Goal: Information Seeking & Learning: Learn about a topic

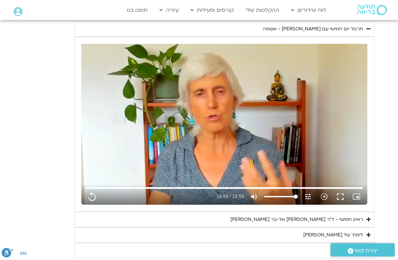
scroll to position [285, 0]
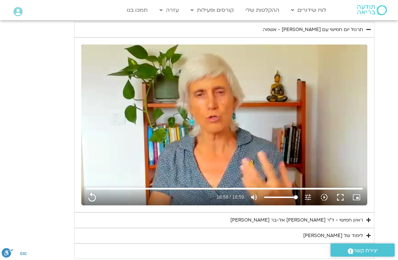
click at [97, 198] on button "replay" at bounding box center [92, 197] width 16 height 16
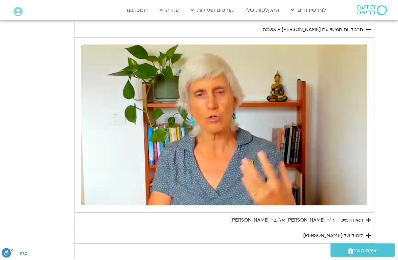
click at [288, 121] on div "0s fast_forward" at bounding box center [310, 125] width 114 height 161
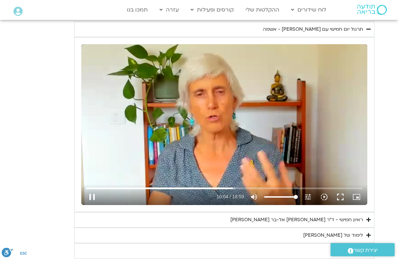
scroll to position [285, 0]
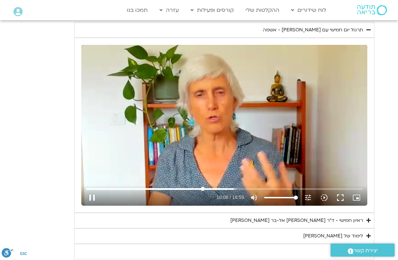
click at [203, 189] on input "Seek" at bounding box center [224, 189] width 276 height 4
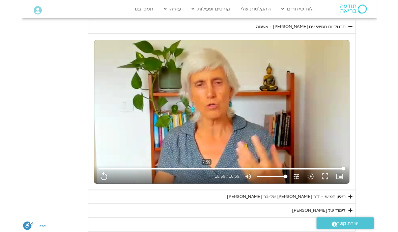
scroll to position [313, 0]
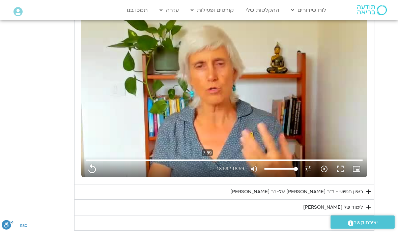
click at [94, 166] on button "replay" at bounding box center [92, 169] width 16 height 16
click at [359, 167] on icon "picture_in_picture_alt" at bounding box center [357, 169] width 8 height 8
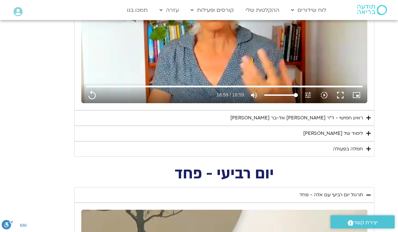
scroll to position [387, 0]
click at [371, 132] on icon "Accordion. Open links with Enter or Space, close with Escape, and navigate with…" at bounding box center [369, 133] width 4 height 5
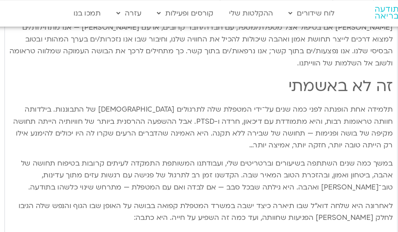
scroll to position [723, 0]
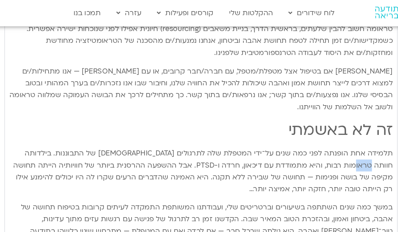
click at [265, 113] on p "תלמידה אחת הופנתה לפני כמה שנים על־ידי המטפלת שלה לתרגולים [DEMOGRAPHIC_DATA] ש…" at bounding box center [224, 131] width 293 height 36
click at [267, 113] on p "תלמידה אחת הופנתה לפני כמה שנים על־ידי המטפלת שלה לתרגולים [DEMOGRAPHIC_DATA] ש…" at bounding box center [224, 131] width 293 height 36
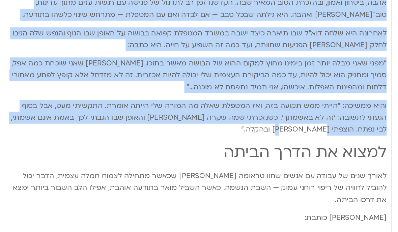
scroll to position [856, 0]
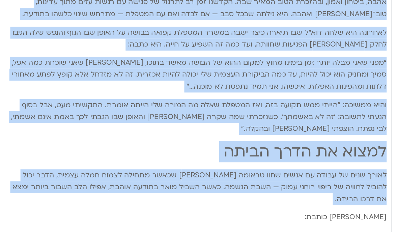
copy div "loremips dolorsi ametcon adipi eli sedd eiusmo, tempo incid ut labo etd magn al…"
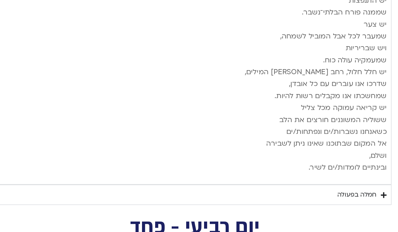
scroll to position [1054, 0]
click at [367, 179] on icon "Accordion. Open links with Enter or Space, close with Escape, and navigate with…" at bounding box center [369, 181] width 4 height 5
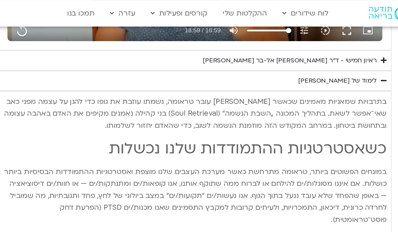
scroll to position [459, 0]
click at [367, 61] on icon "Accordion. Open links with Enter or Space, close with Escape, and navigate with…" at bounding box center [369, 61] width 4 height 5
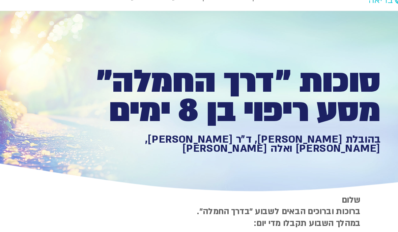
scroll to position [0, 0]
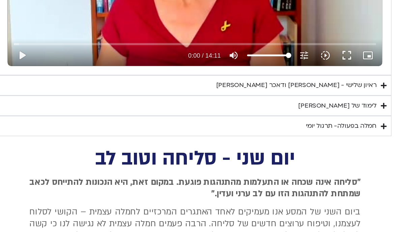
click at [367, 112] on icon "Accordion. Open links with Enter or Space, close with Escape, and navigate with…" at bounding box center [369, 114] width 4 height 5
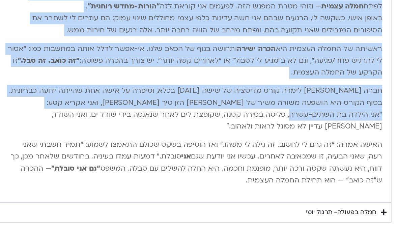
scroll to position [1159, 0]
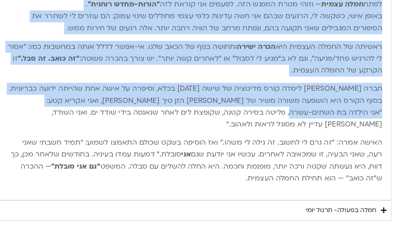
copy div "lor ipsumd sita conse adi elit seddoei tem incid ut labor et dol magnaa — enima…"
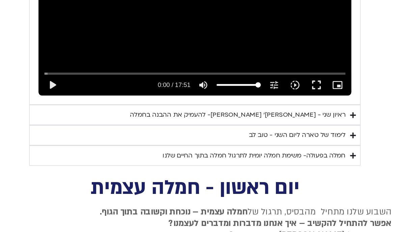
scroll to position [1535, 0]
click at [343, 134] on icon "Accordion. Open links with Enter or Space, close with Escape, and navigate with…" at bounding box center [345, 136] width 4 height 5
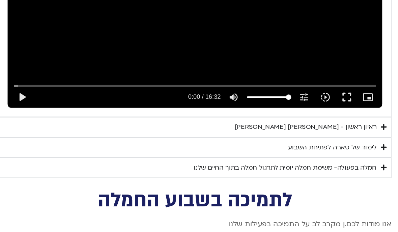
scroll to position [2211, 0]
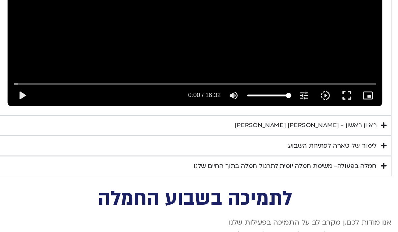
click at [367, 142] on icon "Accordion. Open links with Enter or Space, close with Escape, and navigate with…" at bounding box center [369, 144] width 4 height 5
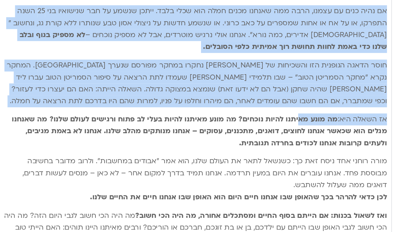
scroll to position [2347, 0]
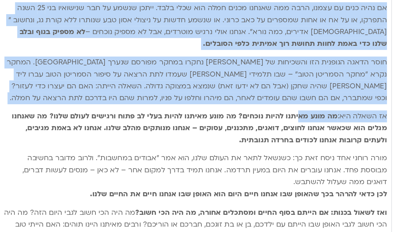
copy div "lorem ip dolo sita co adipi elitse doeiu te inci – utlabo etdol magnaal enim. a…"
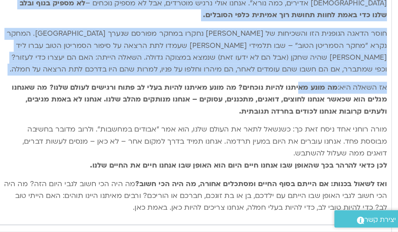
click at [245, 69] on div "נתחיל את היום שלנו עם היסוד הבסיסי ביותר של חמלה – נוכחות קשובה המושרשת בגוף. א…" at bounding box center [224, 119] width 293 height 197
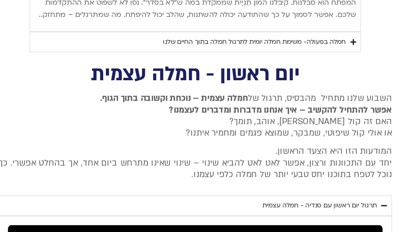
scroll to position [1961, 0]
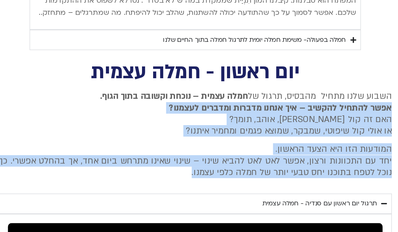
copy div "אפשר להתחיל להקשיב – איך אנחנו מדברות ומדברים לעצמנו? האם זה קול [PERSON_NAME],…"
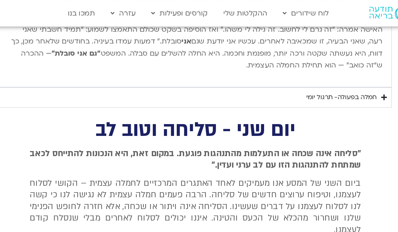
scroll to position [1277, 0]
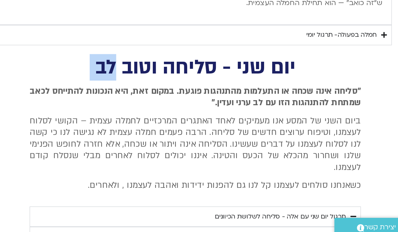
click at [247, 114] on div ""סליחה אינה שכחה או התעלמות מהתנהגות פוגעת. במקום זאת, היא הנכונות להתייחס לכאב…" at bounding box center [224, 154] width 253 height 81
click at [242, 114] on span ""סליחה אינה שכחה או התעלמות מהתנהגות פוגעת. במקום זאת, היא הנכונות להתייחס לכאב…" at bounding box center [224, 123] width 253 height 18
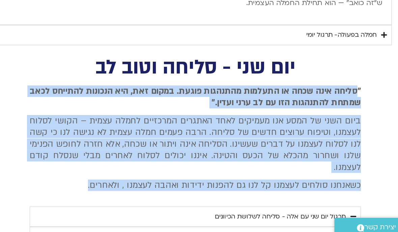
copy div "סליחה אינה שכחה או התעלמות מהתנהגות פוגעת. במקום זאת, היא הנכונות להתייחס לכאב …"
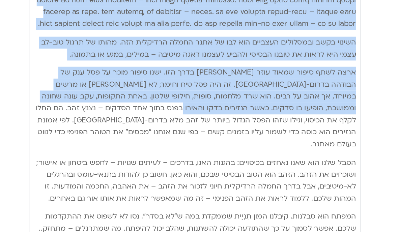
scroll to position [1799, 0]
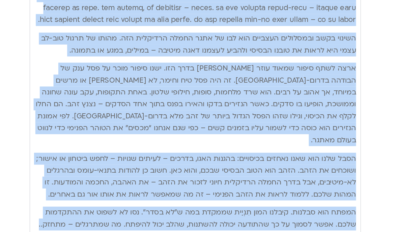
copy div "lore ipsu do sita conse adipi elitse doeiu-te inci utlab – etdolorem aliqu enim…"
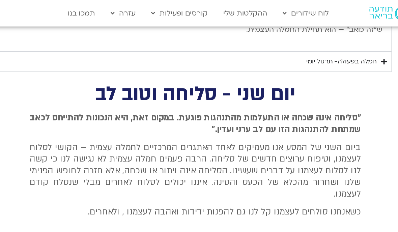
scroll to position [1296, 0]
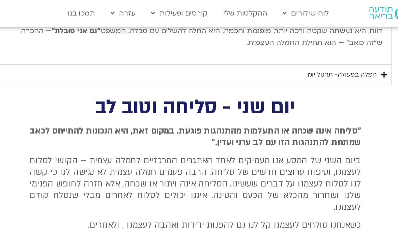
click at [254, 75] on h2 "יום שני - סליחה וטוב לב" at bounding box center [224, 82] width 253 height 14
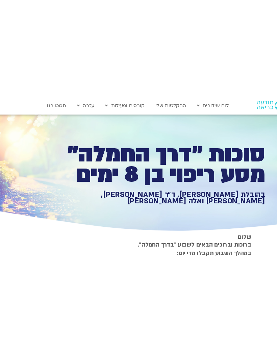
scroll to position [0, 0]
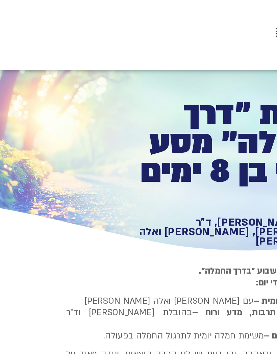
type input "1139.36"
